Goal: Task Accomplishment & Management: Use online tool/utility

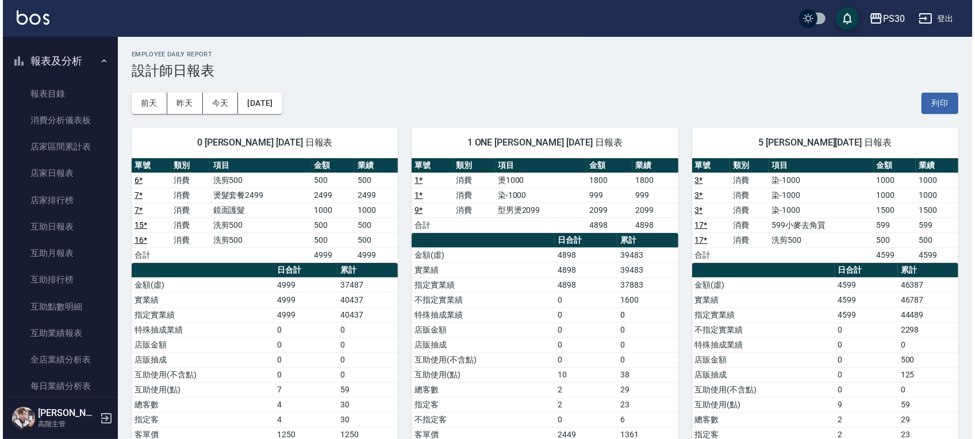
scroll to position [276, 0]
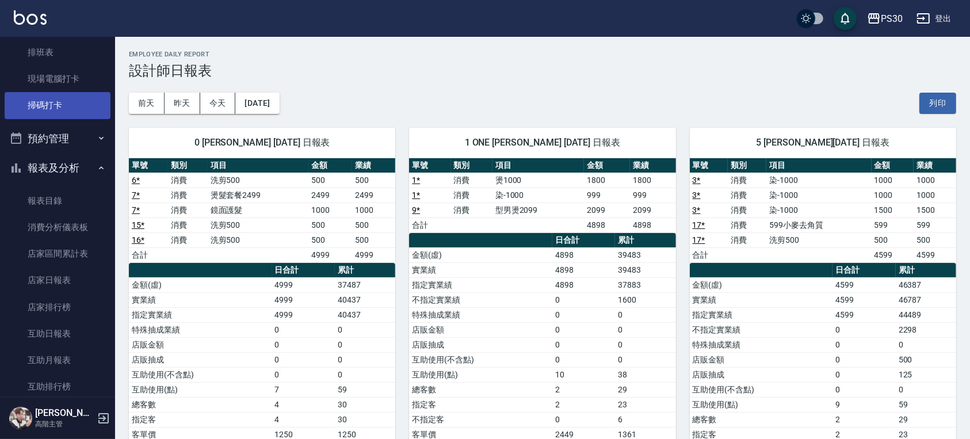
click at [41, 106] on link "掃碼打卡" at bounding box center [58, 105] width 106 height 26
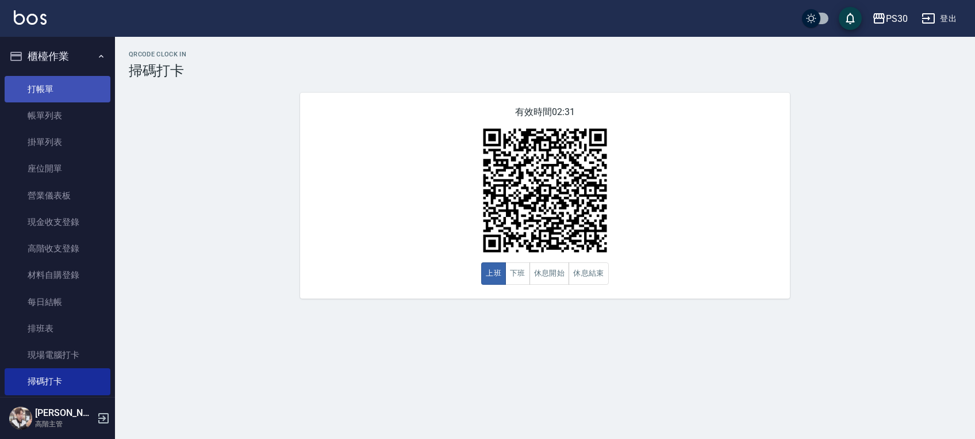
click at [71, 87] on link "打帳單" at bounding box center [58, 89] width 106 height 26
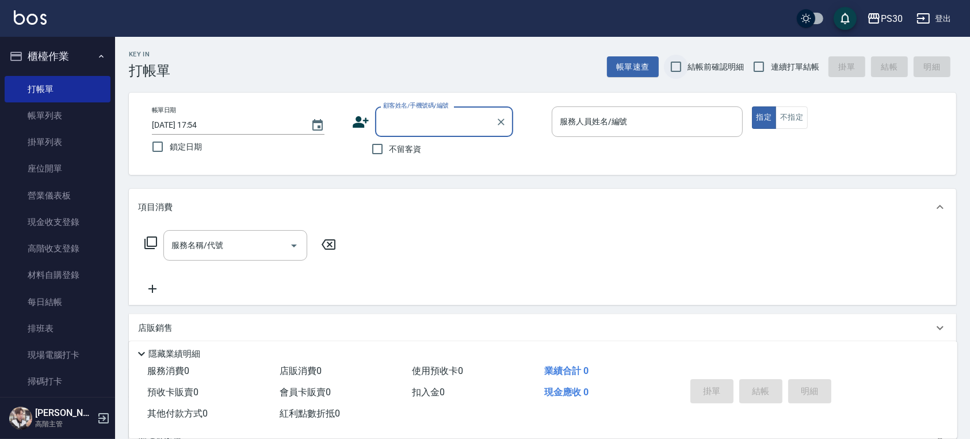
click at [683, 61] on input "結帳前確認明細" at bounding box center [676, 67] width 24 height 24
checkbox input "true"
click at [757, 66] on input "連續打單結帳" at bounding box center [758, 67] width 24 height 24
checkbox input "true"
drag, startPoint x: 545, startPoint y: 0, endPoint x: 455, endPoint y: 261, distance: 276.1
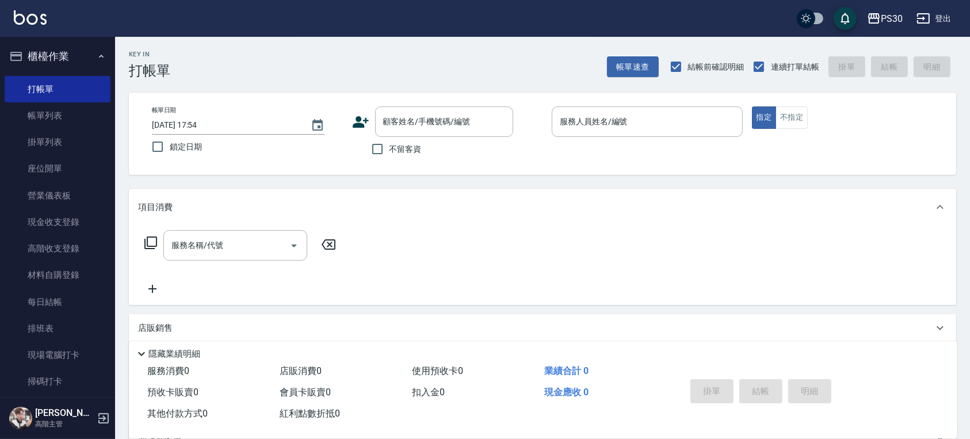
click at [465, 262] on div "服務名稱/代號 服務名稱/代號" at bounding box center [542, 264] width 827 height 79
click at [62, 51] on button "櫃檯作業" at bounding box center [58, 56] width 106 height 30
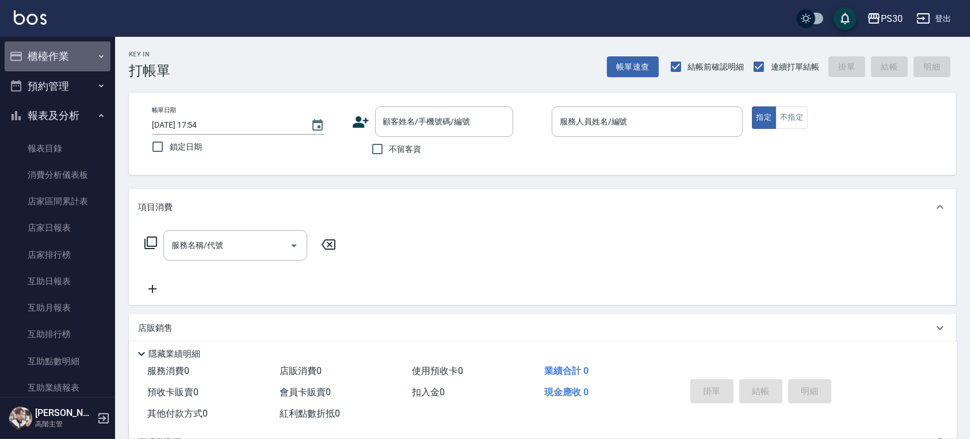
click at [75, 59] on button "櫃檯作業" at bounding box center [58, 56] width 106 height 30
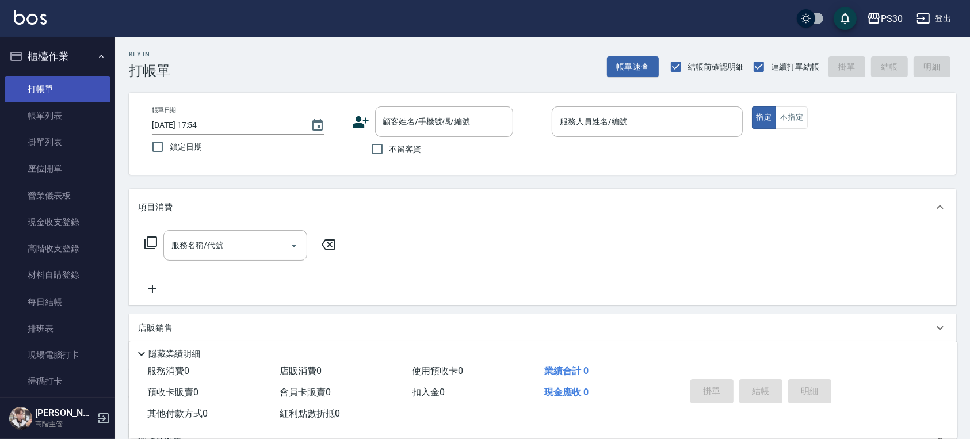
click at [51, 99] on link "打帳單" at bounding box center [58, 89] width 106 height 26
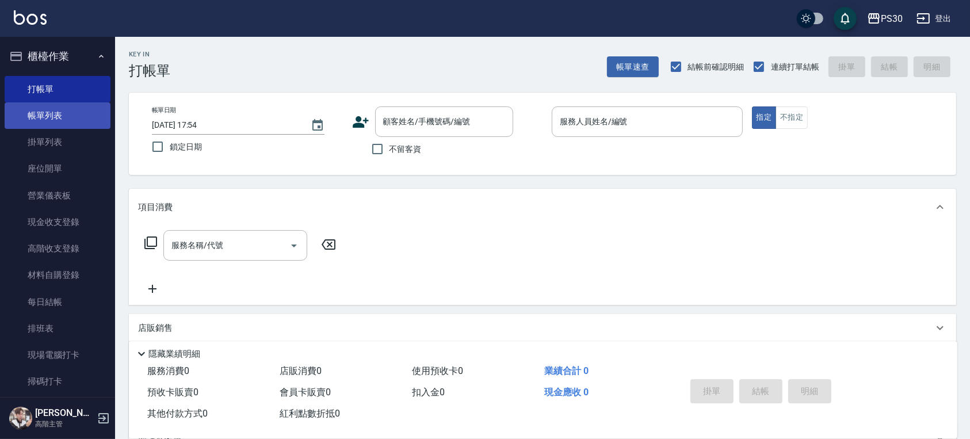
click at [55, 108] on link "帳單列表" at bounding box center [58, 115] width 106 height 26
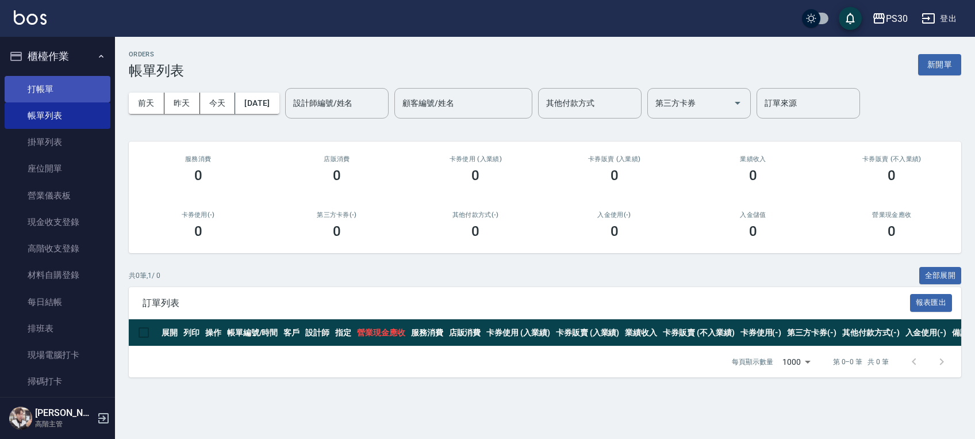
click at [88, 87] on link "打帳單" at bounding box center [58, 89] width 106 height 26
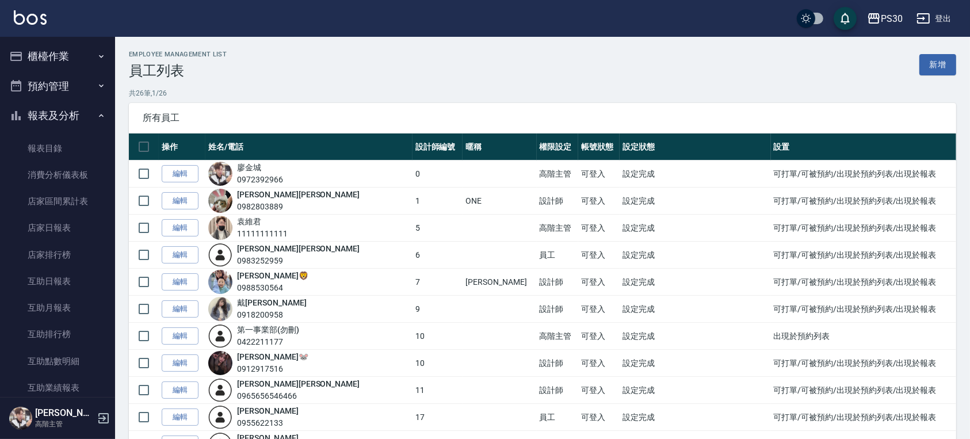
scroll to position [1243, 0]
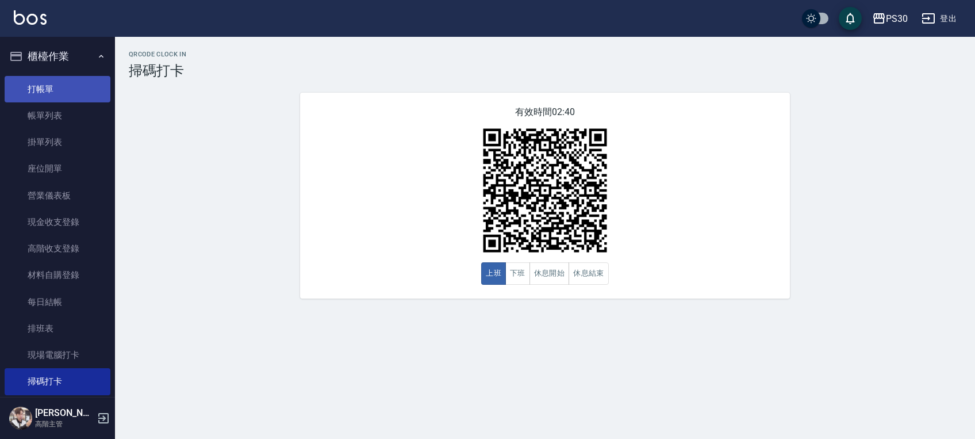
click at [47, 86] on link "打帳單" at bounding box center [58, 89] width 106 height 26
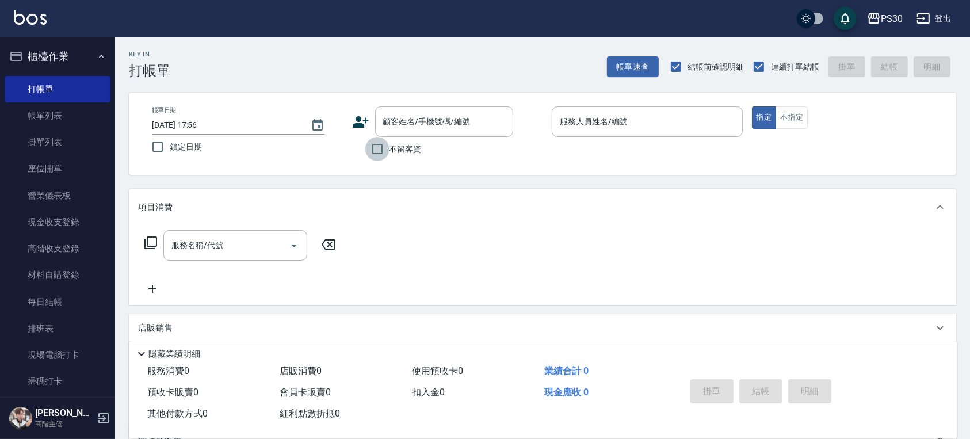
click at [382, 150] on input "不留客資" at bounding box center [377, 149] width 24 height 24
checkbox input "true"
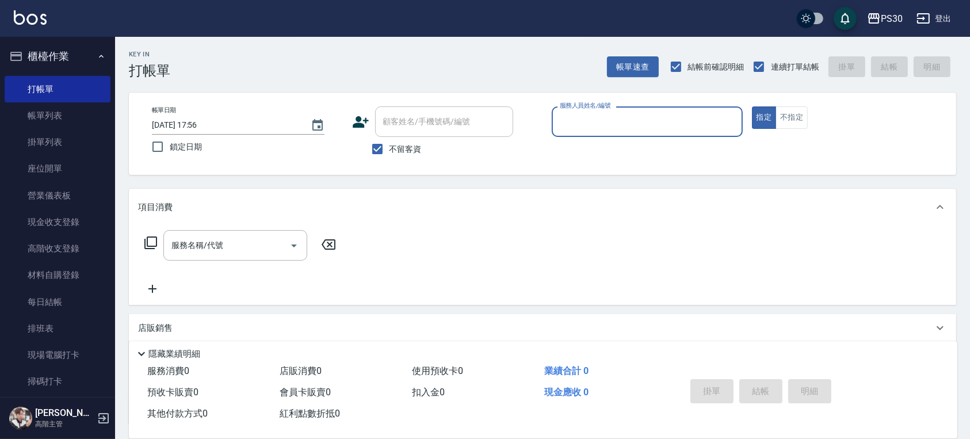
click at [566, 122] on input "服務人員姓名/編號" at bounding box center [647, 122] width 181 height 20
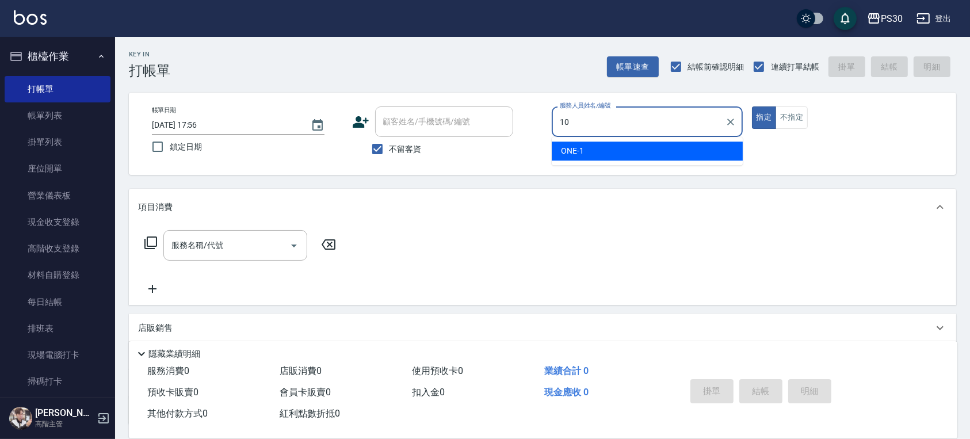
type input "[PERSON_NAME]🐭-10"
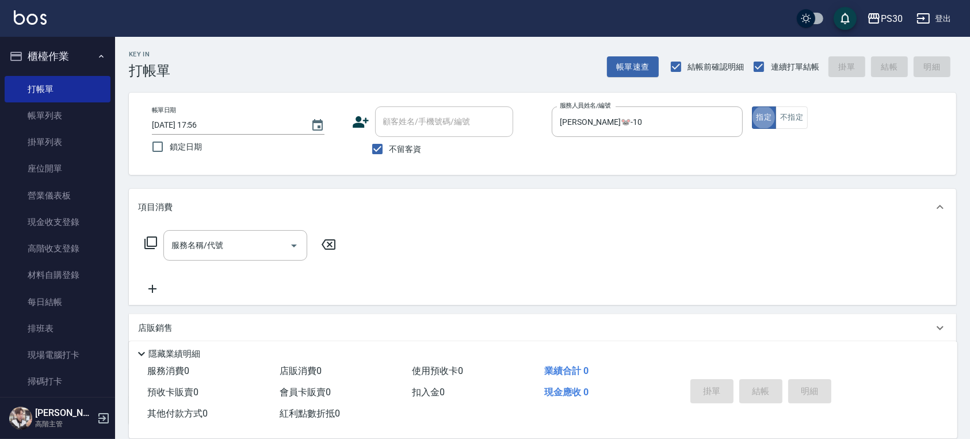
type button "true"
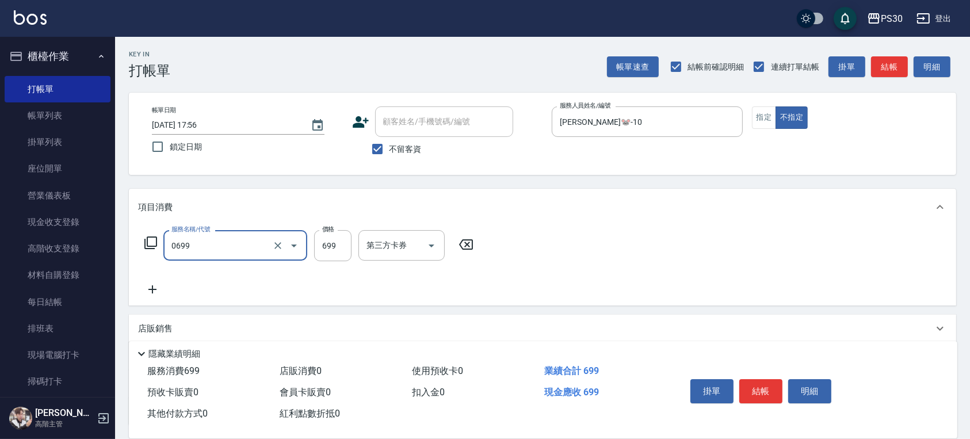
type input "SPA699(0699)"
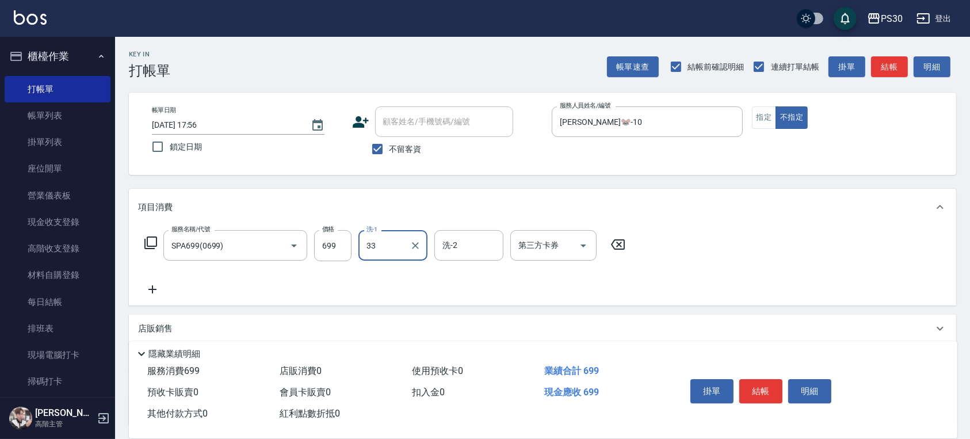
type input "[PERSON_NAME]-33"
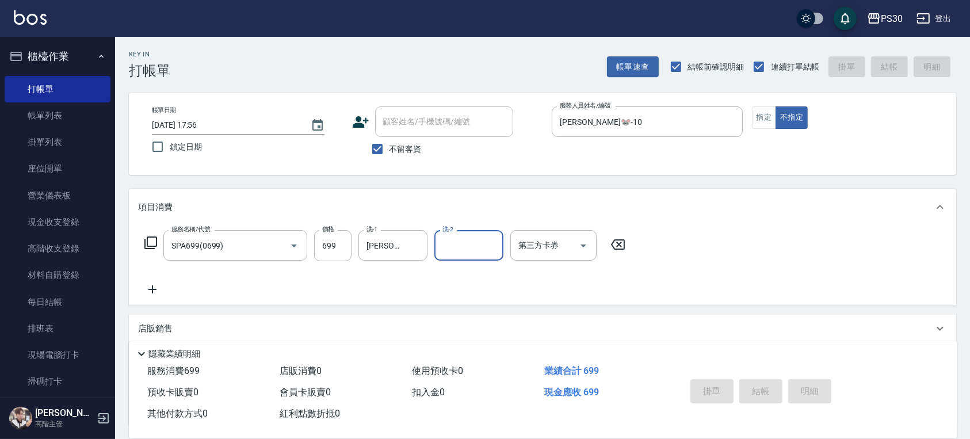
type input "1"
type input "[DATE] 18:34"
type input "0"
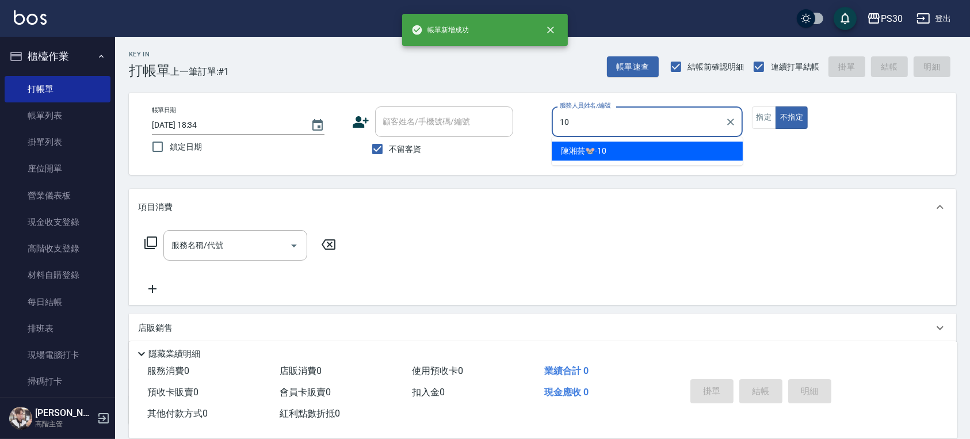
type input "[PERSON_NAME]🐭-10"
type button "false"
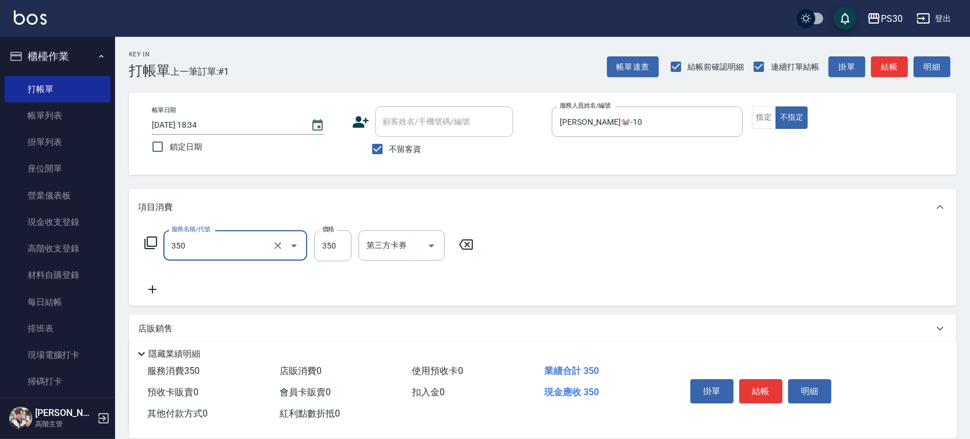
type input "洗剪350(350)"
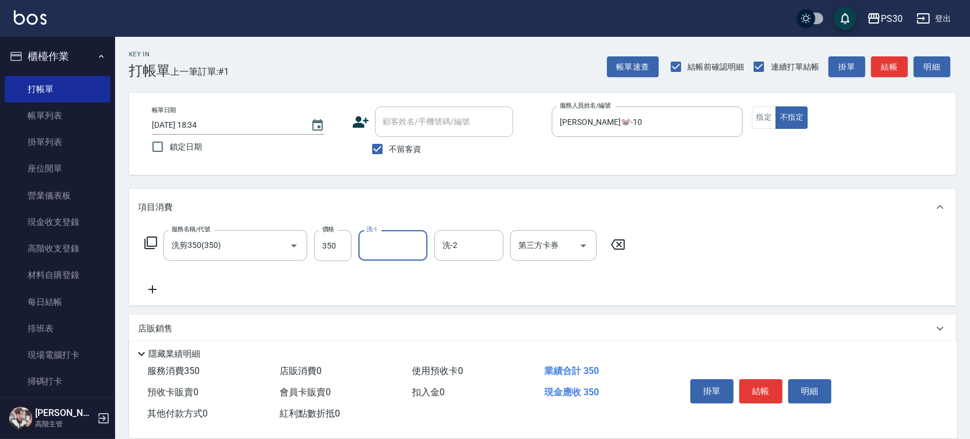
drag, startPoint x: 763, startPoint y: 124, endPoint x: 766, endPoint y: 133, distance: 10.4
click at [766, 129] on div "帳單日期 [DATE] 18:34 鎖定日期 顧客姓名/手機號碼/編號 顧客姓名/手機號碼/編號 不留客資 服務人員姓名/編號 [PERSON_NAME]-1…" at bounding box center [542, 133] width 799 height 55
click at [764, 123] on button "指定" at bounding box center [764, 117] width 25 height 22
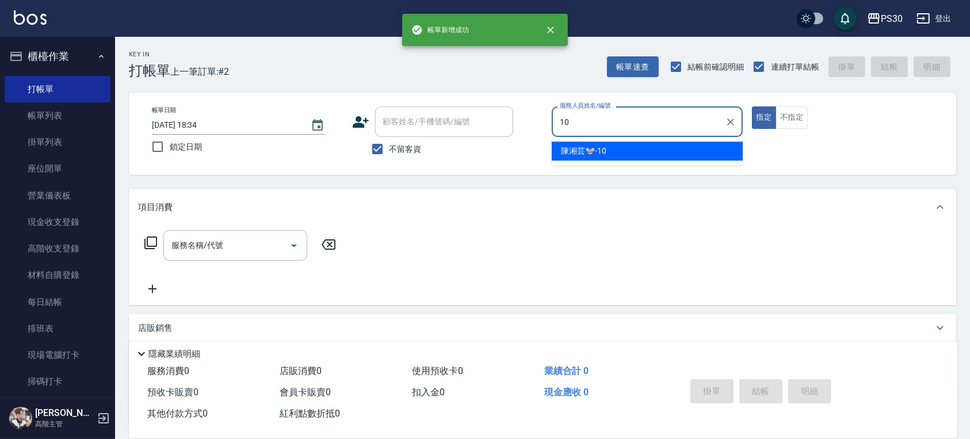
type input "[PERSON_NAME]🐭-10"
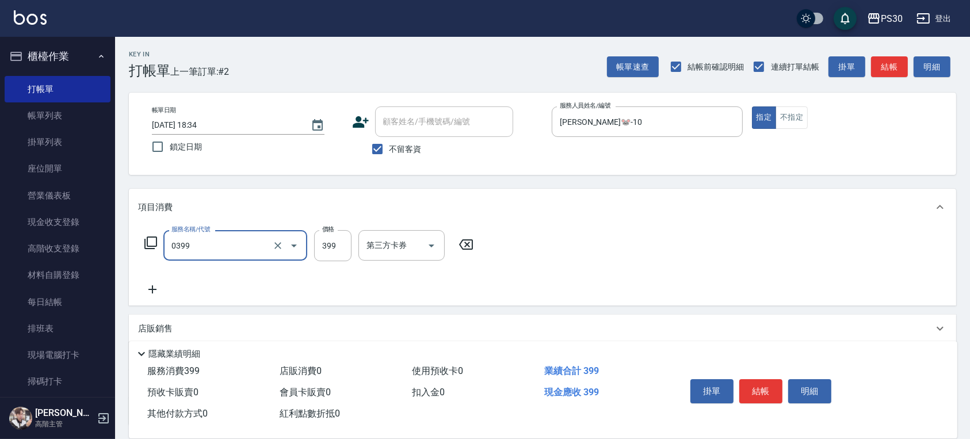
type input "海鹽洗(0399)"
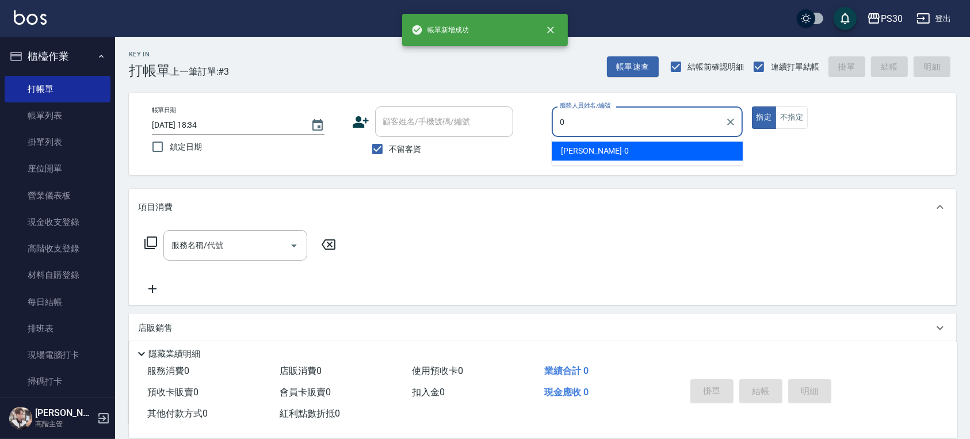
type input "[PERSON_NAME]-0"
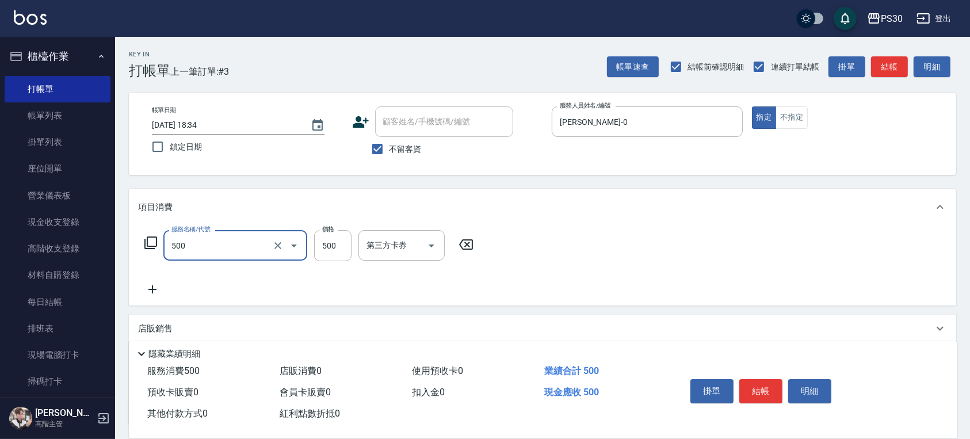
type input "洗剪500(500)"
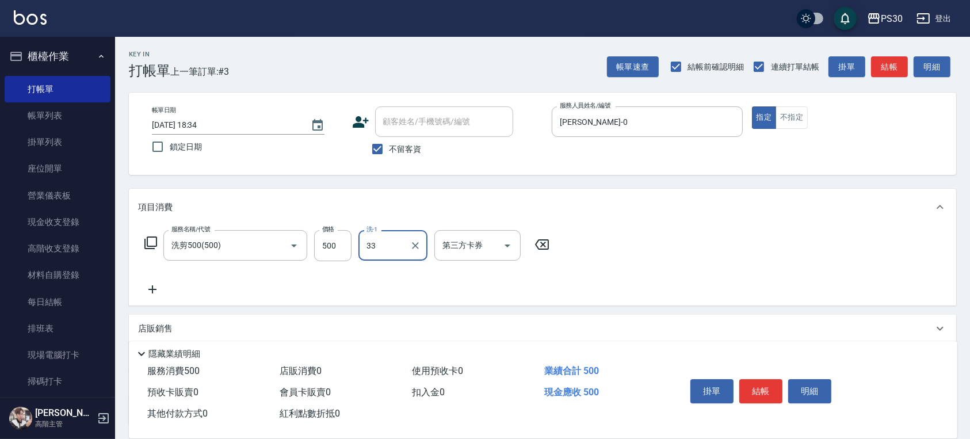
type input "[PERSON_NAME]-33"
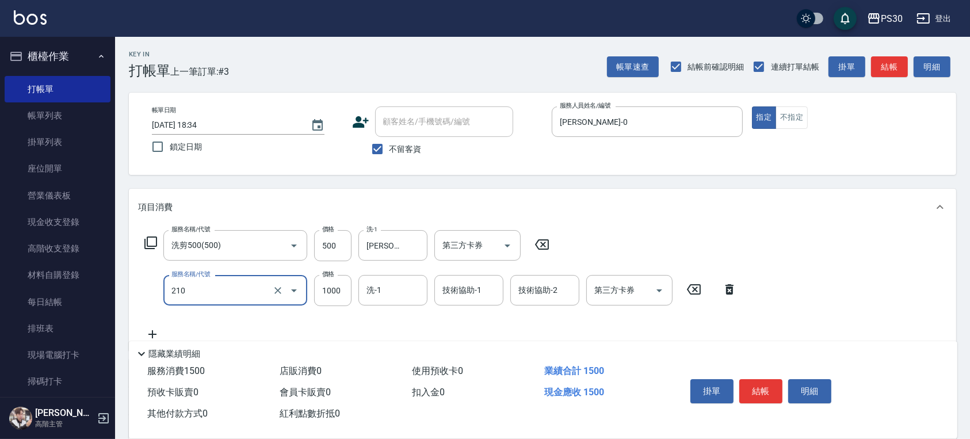
type input "燙1000(210)"
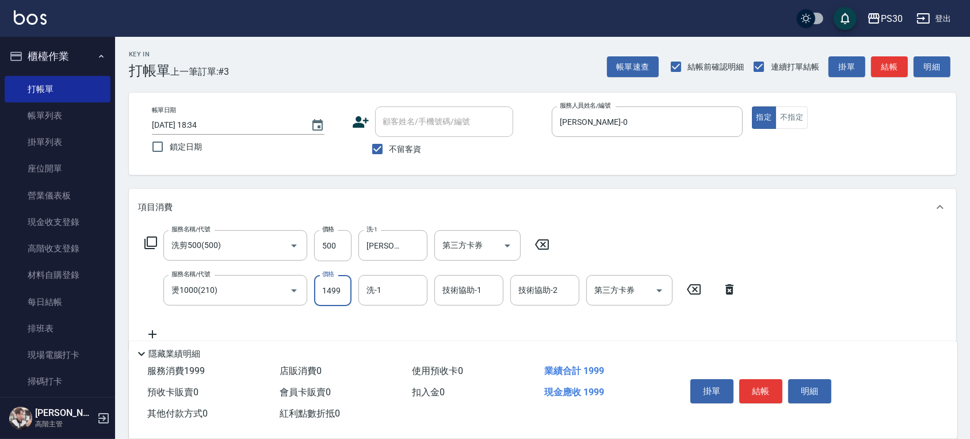
type input "1499"
type input "[PERSON_NAME]-33"
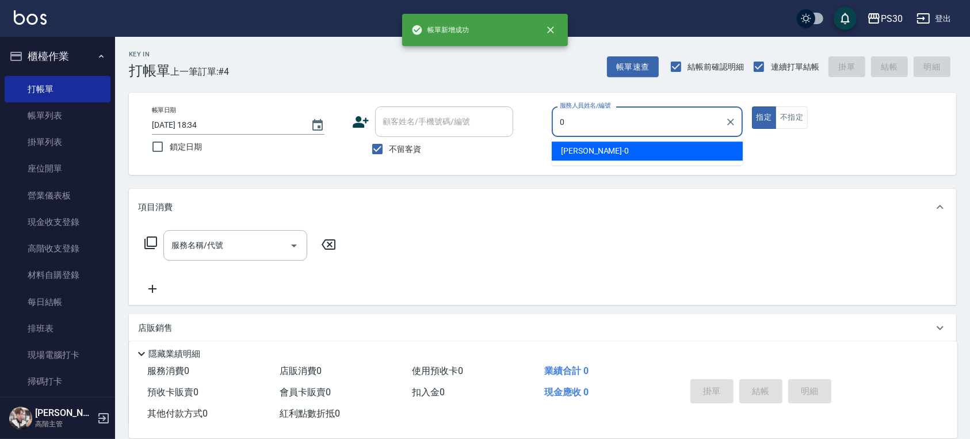
type input "[PERSON_NAME]-0"
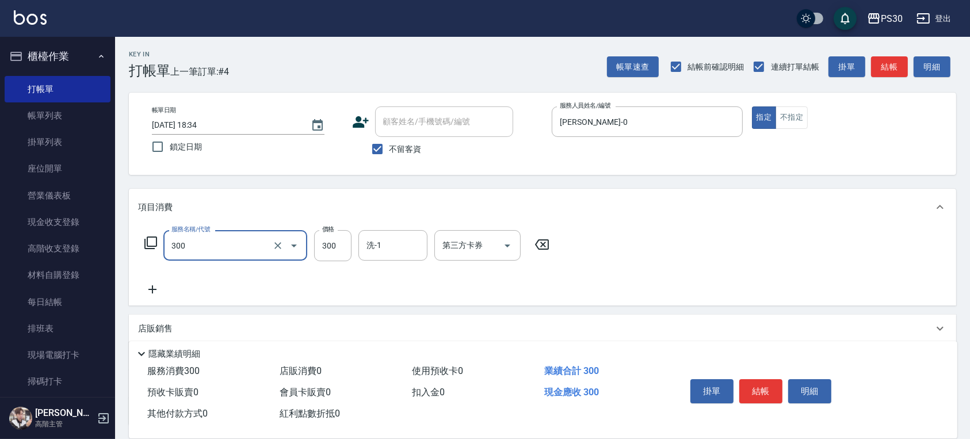
type input "洗剪300(300)"
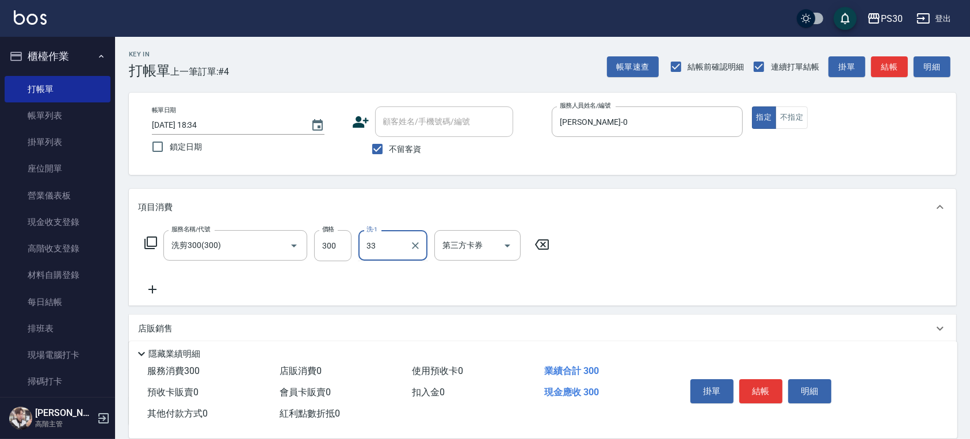
type input "[PERSON_NAME]-33"
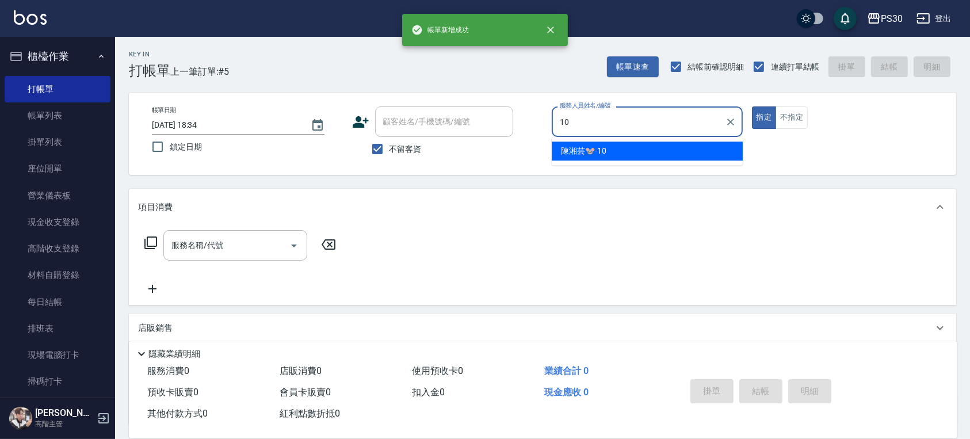
type input "[PERSON_NAME]🐭-10"
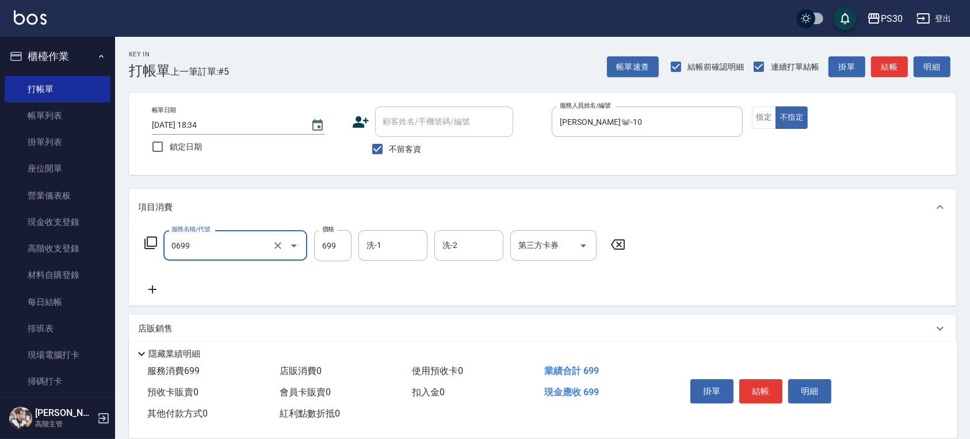
type input "SPA699(0699)"
type input "700"
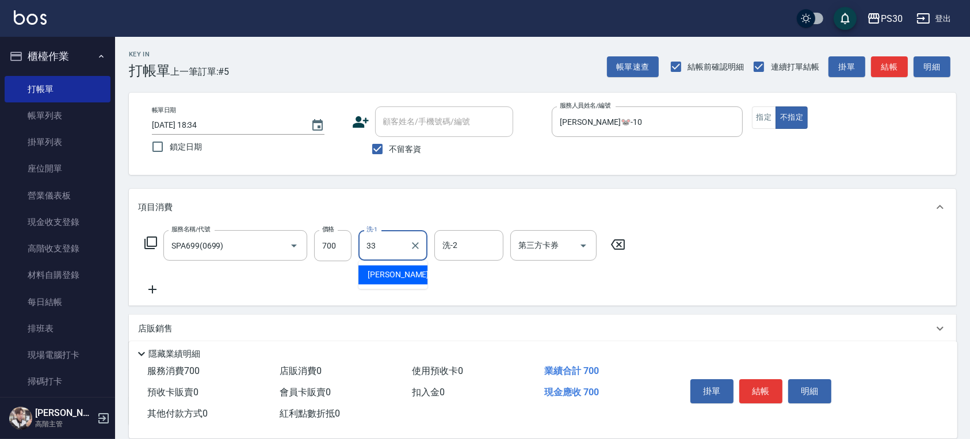
type input "[PERSON_NAME]-33"
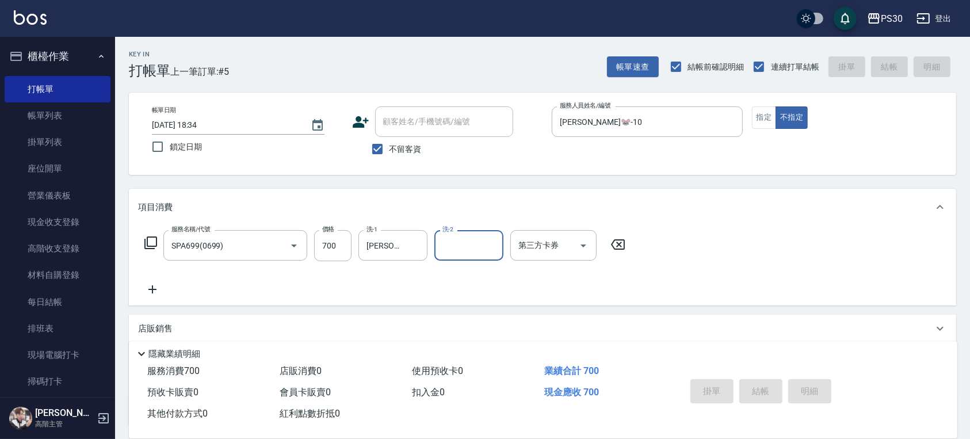
type input "[DATE] 18:35"
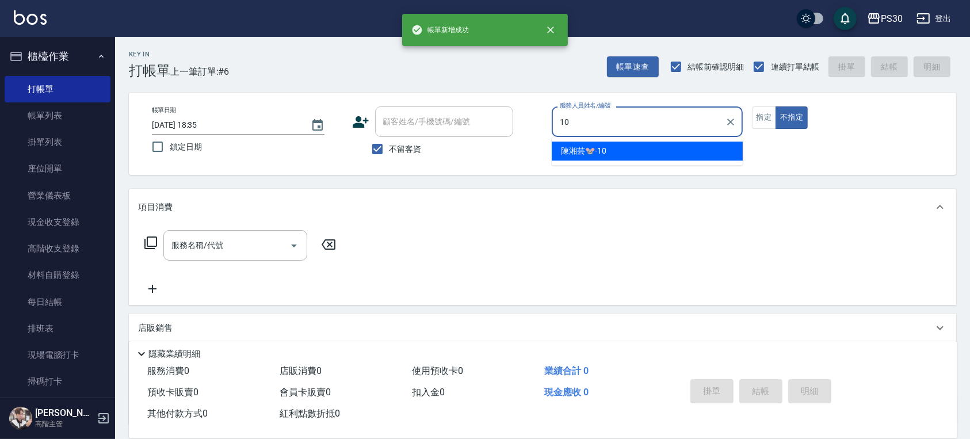
type input "[PERSON_NAME]🐭-10"
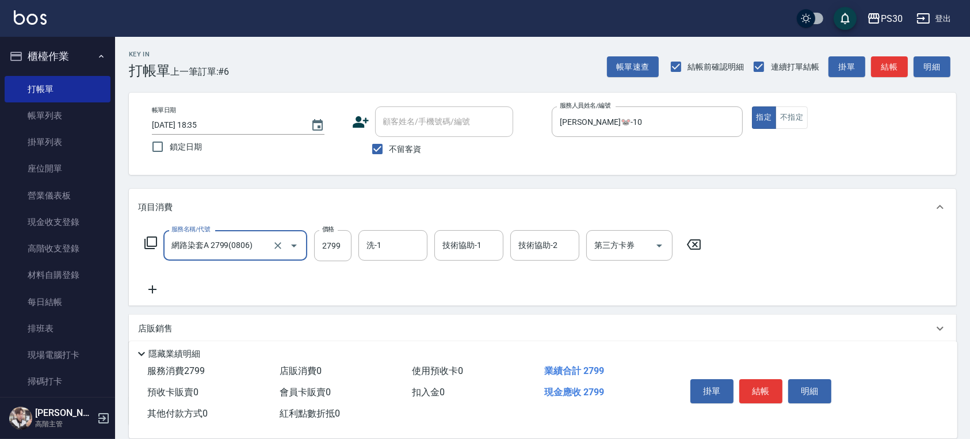
type input "網路染套A 2799(0806)"
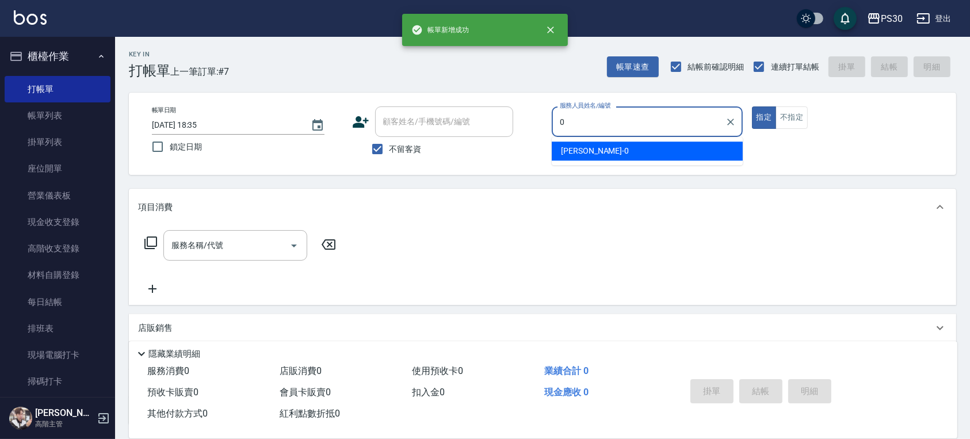
type input "[PERSON_NAME]-0"
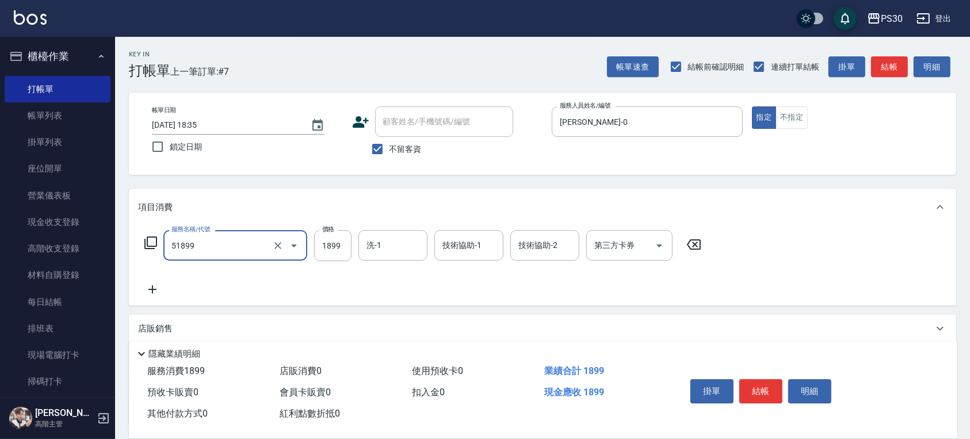
type input "染套1899(51899)"
type input "1999"
click at [404, 242] on input "洗-1" at bounding box center [392, 245] width 59 height 20
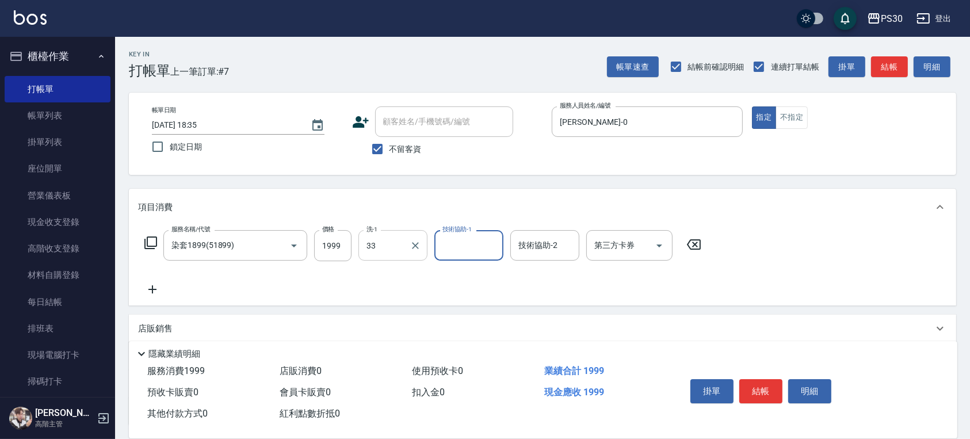
type input "[PERSON_NAME]-33"
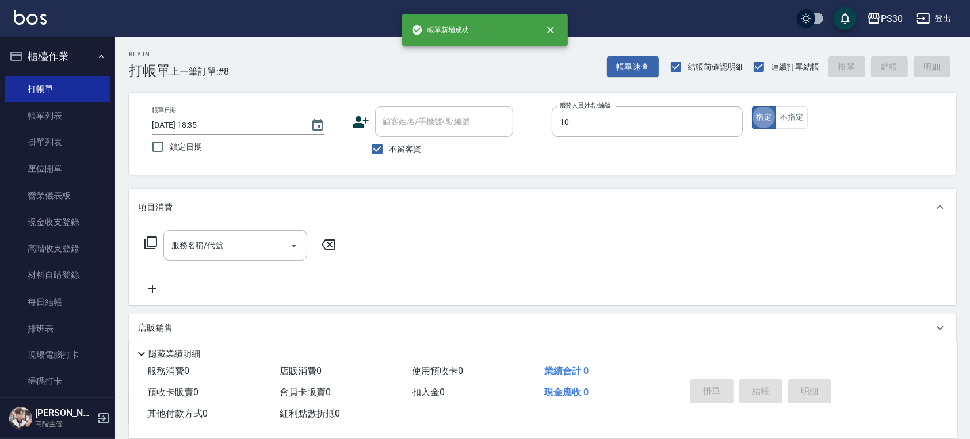
type input "[PERSON_NAME]🐭-10"
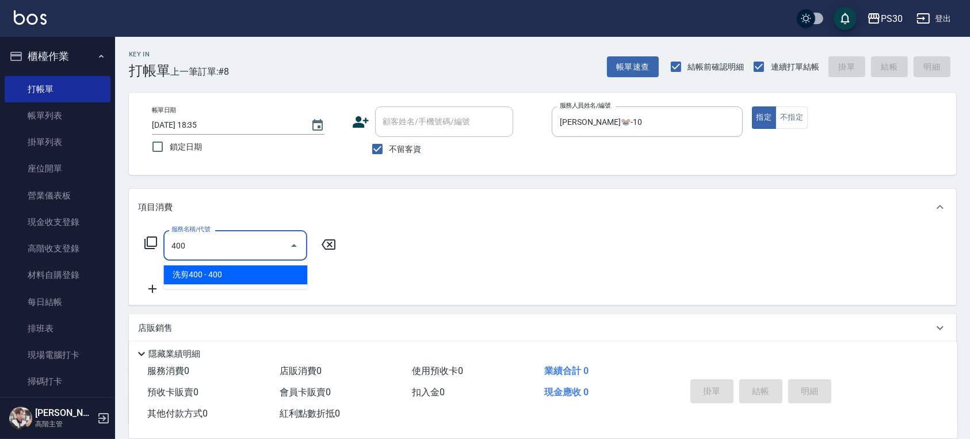
type input "洗剪400(400)"
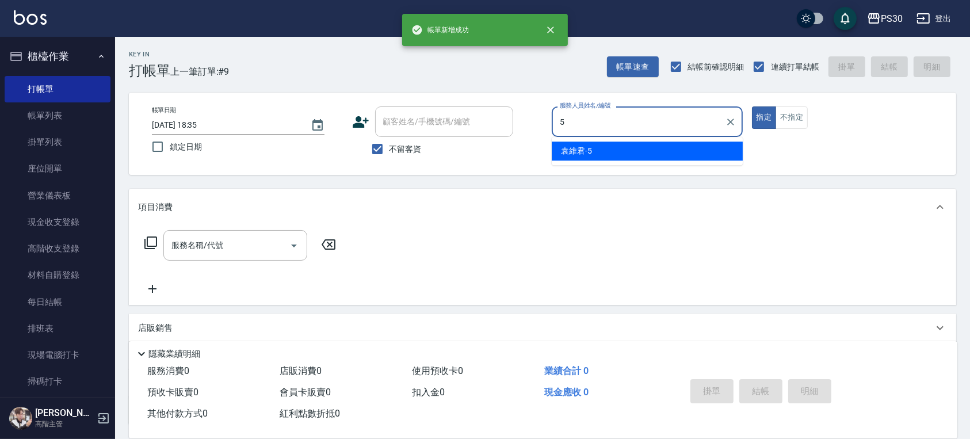
type input "[PERSON_NAME]-5"
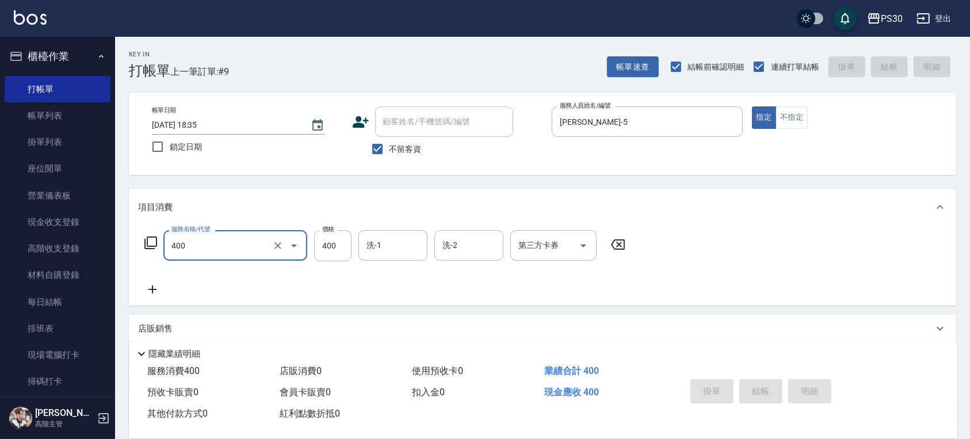
type input "400"
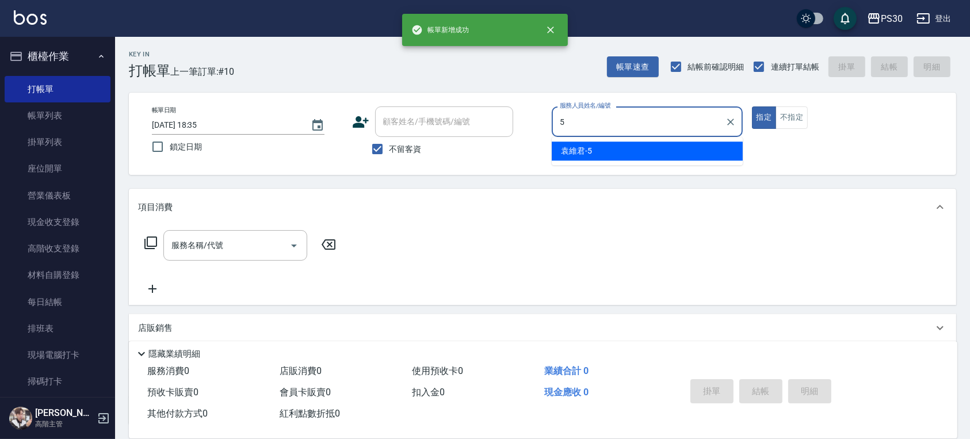
type input "[PERSON_NAME]-5"
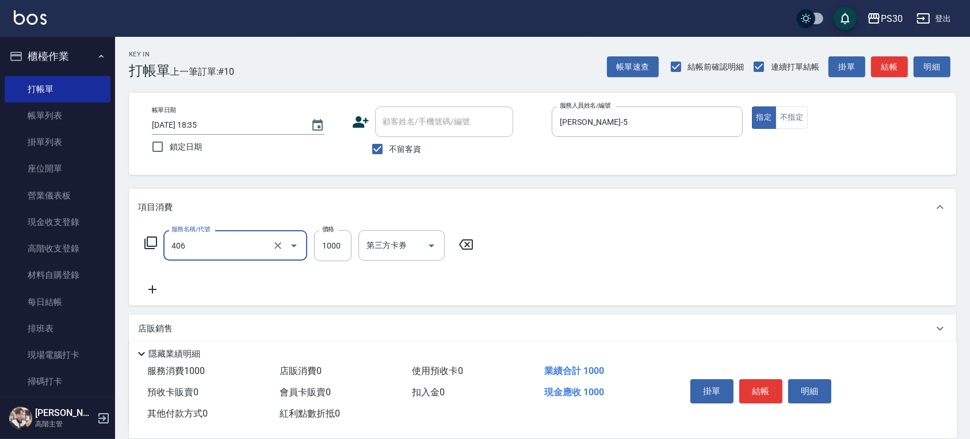
type input "鏡面護髮(406)"
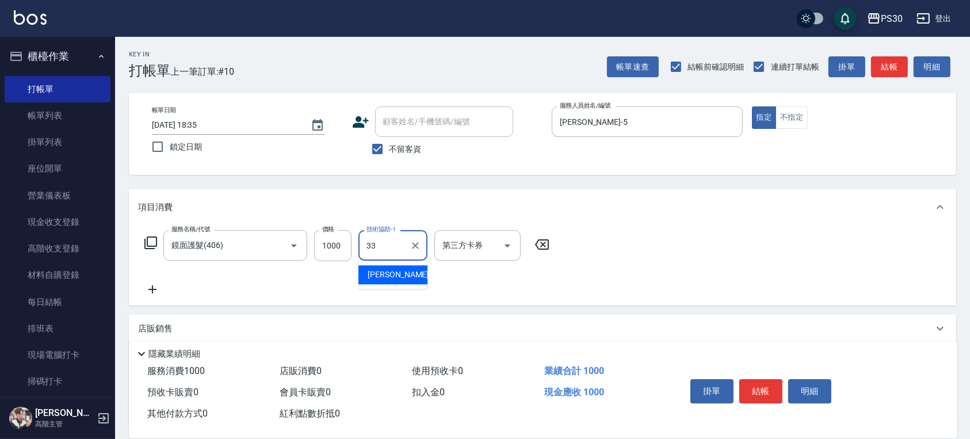
type input "[PERSON_NAME]-33"
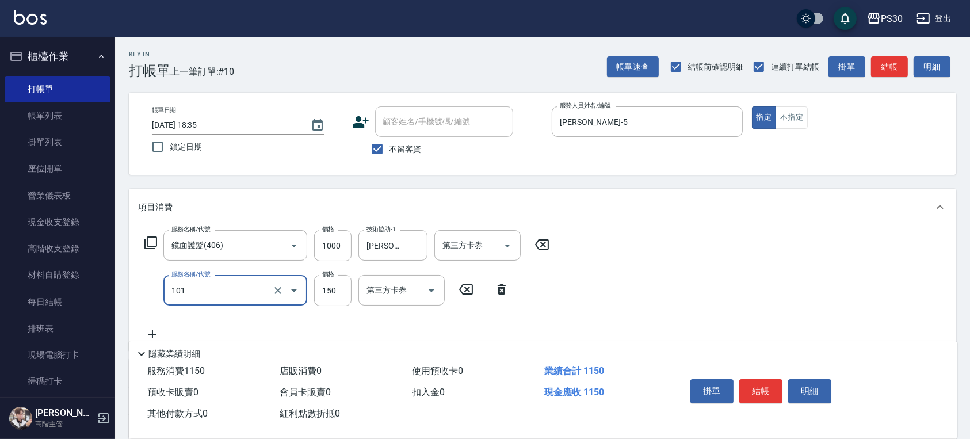
type input "洗髮150(101)"
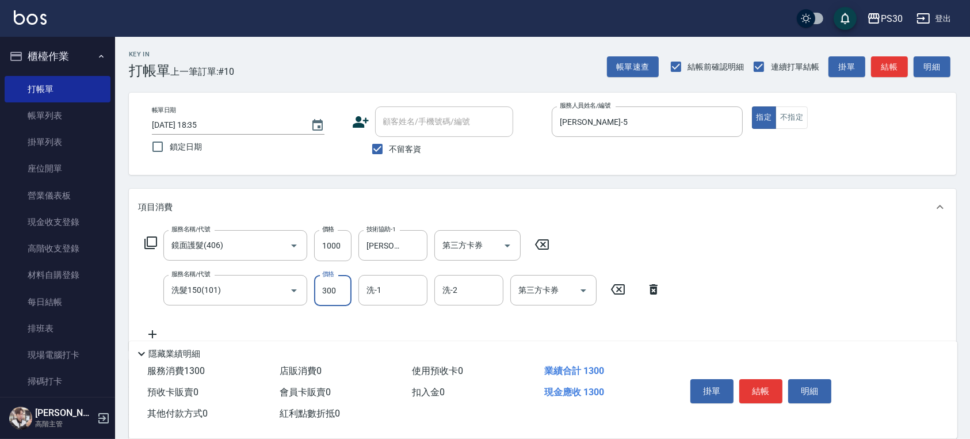
type input "300"
click at [362, 284] on div "洗-1" at bounding box center [392, 290] width 69 height 30
type input "[PERSON_NAME]-33"
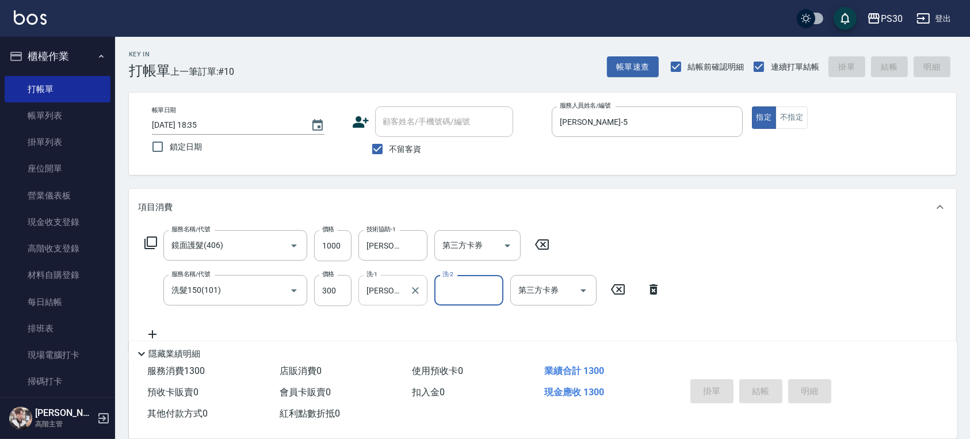
type input "[DATE] 18:36"
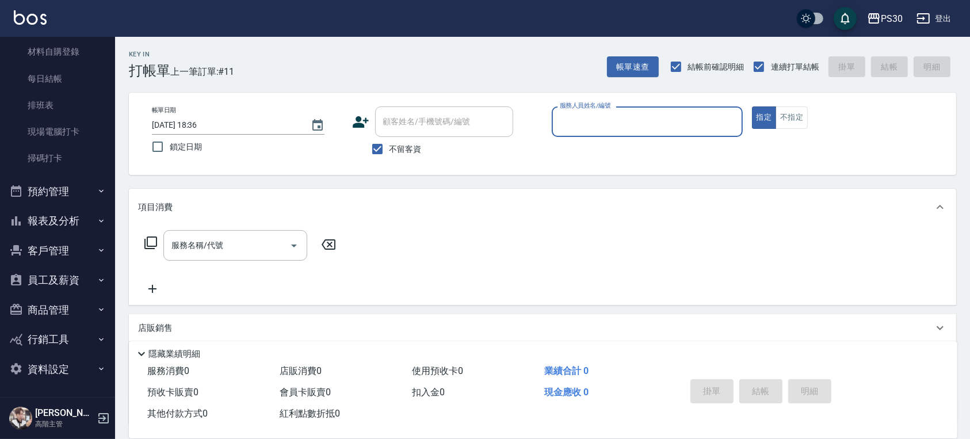
scroll to position [224, 0]
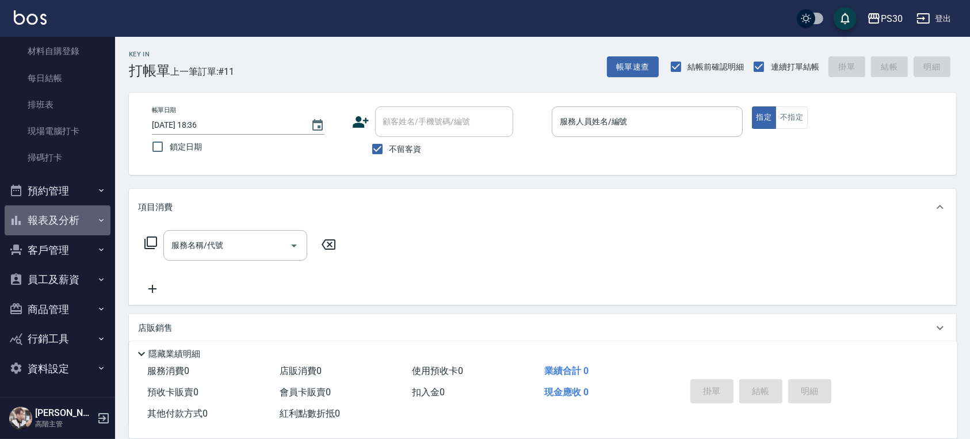
click at [74, 231] on button "報表及分析" at bounding box center [58, 220] width 106 height 30
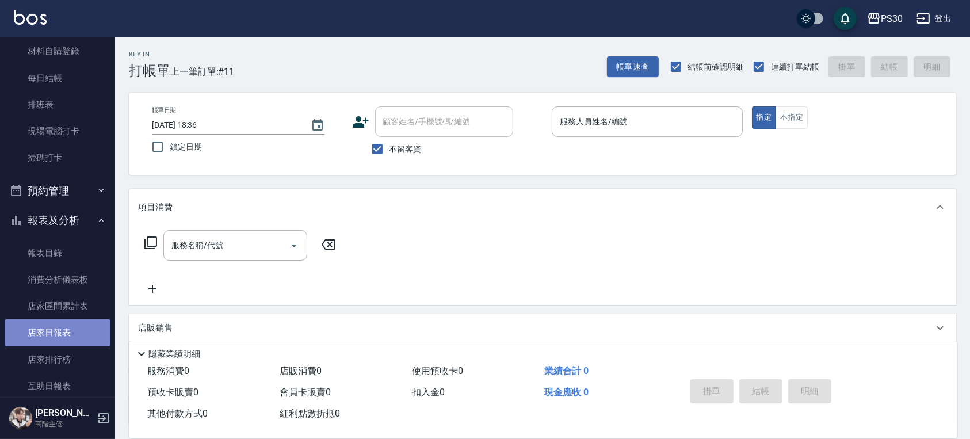
click at [74, 327] on link "店家日報表" at bounding box center [58, 332] width 106 height 26
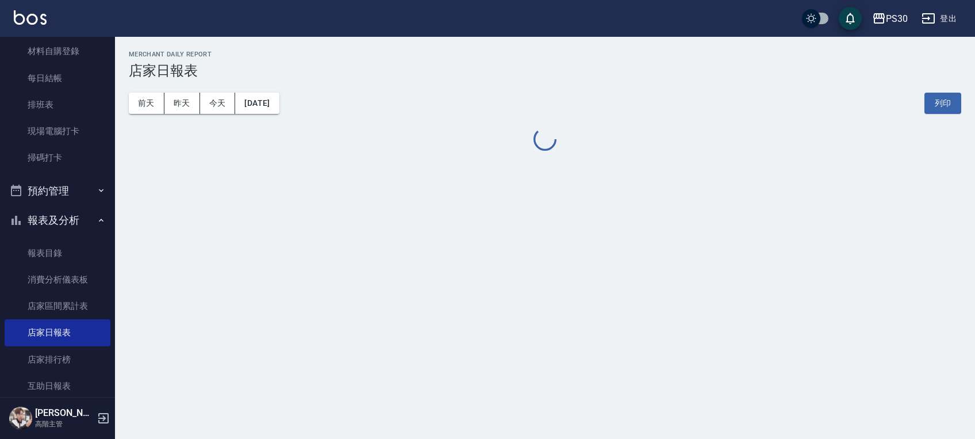
click at [273, 101] on button "[DATE]" at bounding box center [257, 103] width 44 height 21
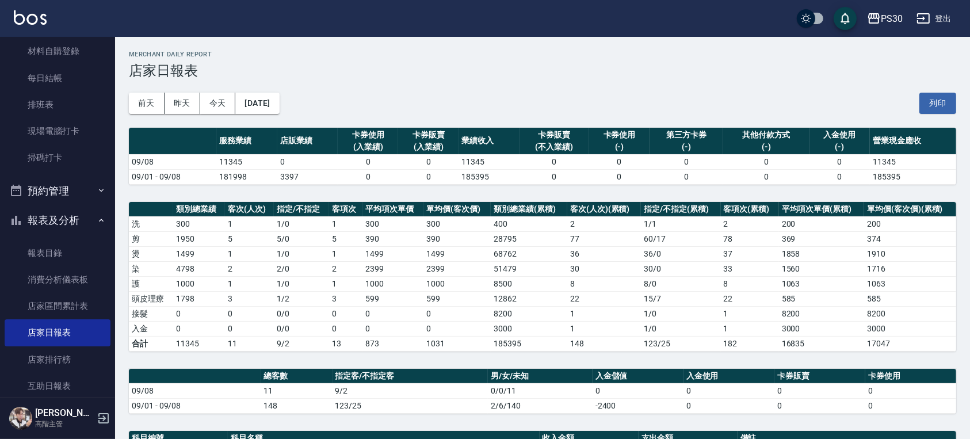
click at [557, 197] on div "PS30 [DATE] 店家日報表 列印時間： [DATE][PHONE_NUMBER]:59 Merchant Daily Report 店家日報表 [DA…" at bounding box center [542, 421] width 855 height 769
click at [273, 98] on button "[DATE]" at bounding box center [257, 103] width 44 height 21
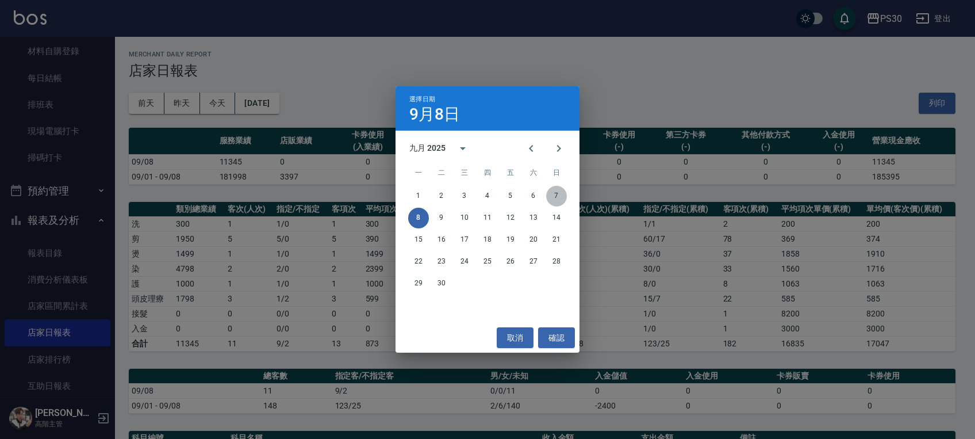
click at [561, 188] on button "7" at bounding box center [556, 196] width 21 height 21
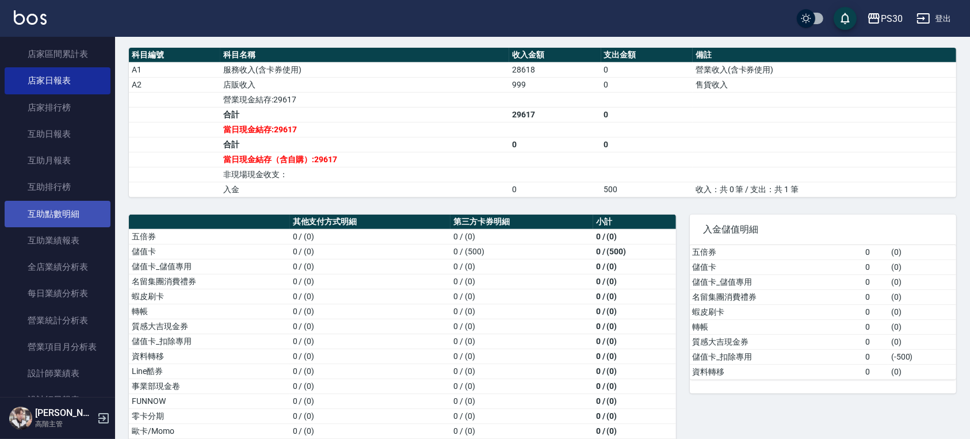
scroll to position [530, 0]
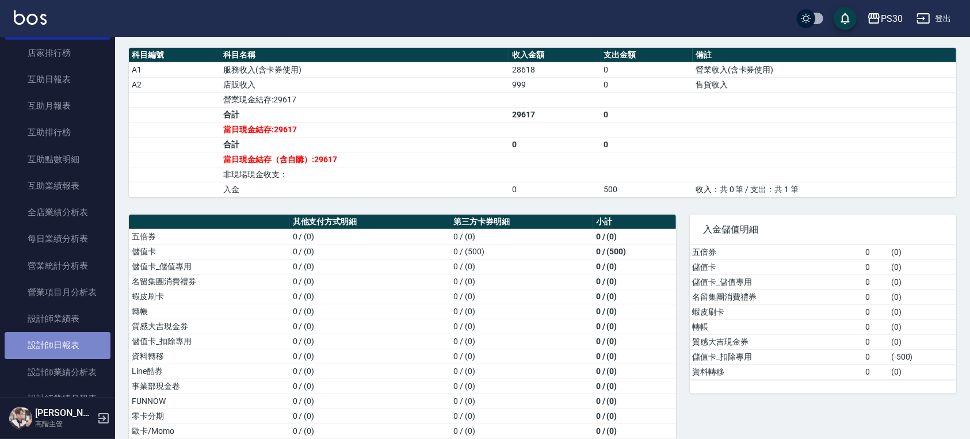
click at [74, 343] on link "設計師日報表" at bounding box center [58, 345] width 106 height 26
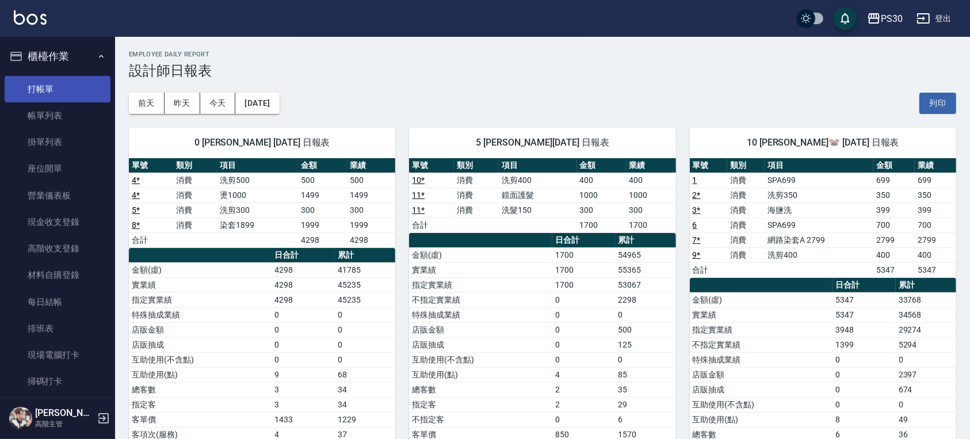
click at [62, 87] on link "打帳單" at bounding box center [58, 89] width 106 height 26
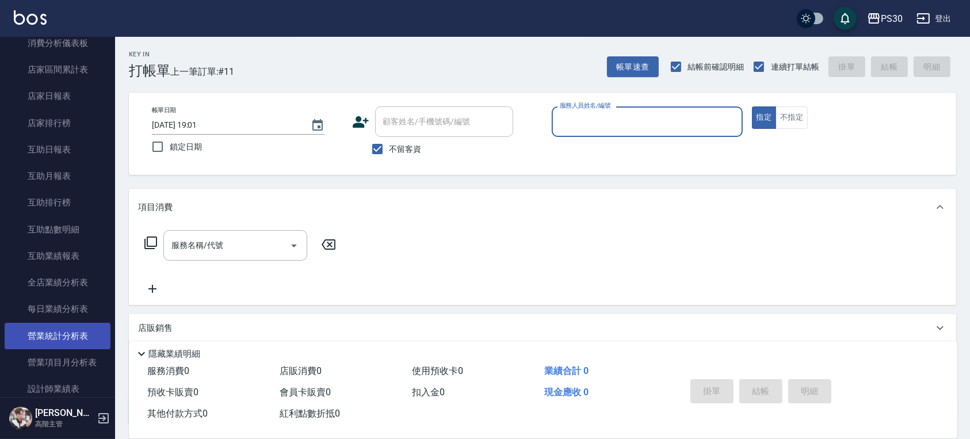
scroll to position [537, 0]
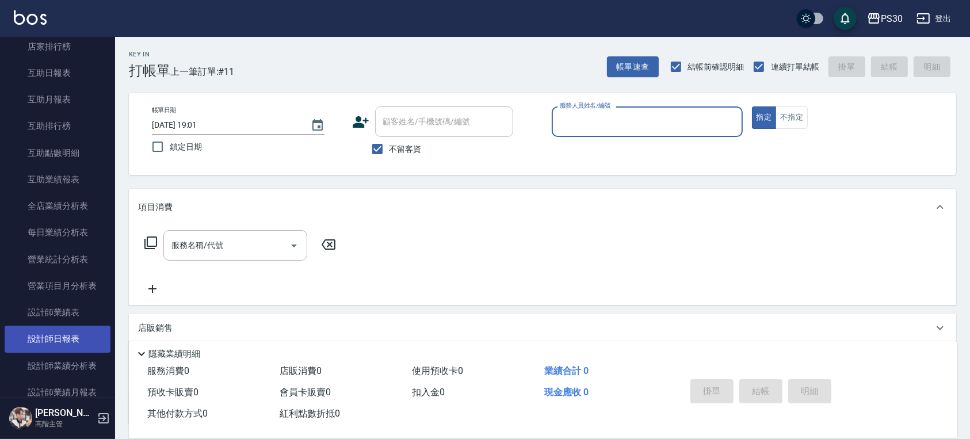
click at [75, 336] on link "設計師日報表" at bounding box center [58, 339] width 106 height 26
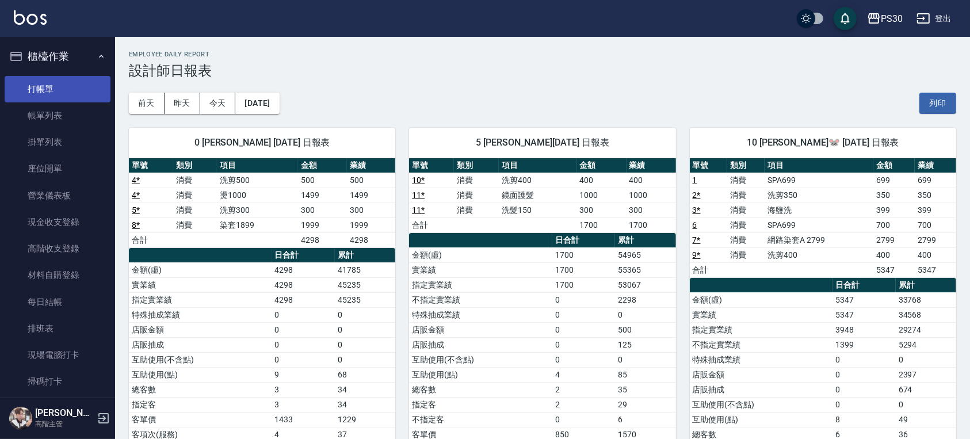
click at [64, 91] on link "打帳單" at bounding box center [58, 89] width 106 height 26
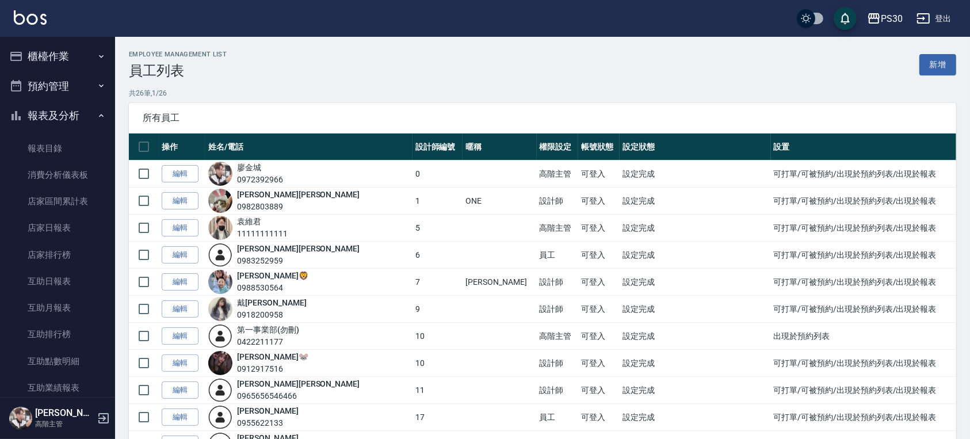
scroll to position [1243, 0]
